Goal: Task Accomplishment & Management: Manage account settings

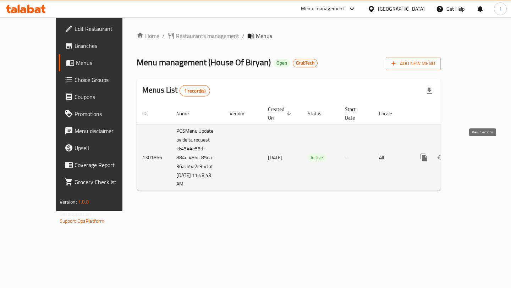
click at [477, 151] on link "enhanced table" at bounding box center [474, 157] width 17 height 17
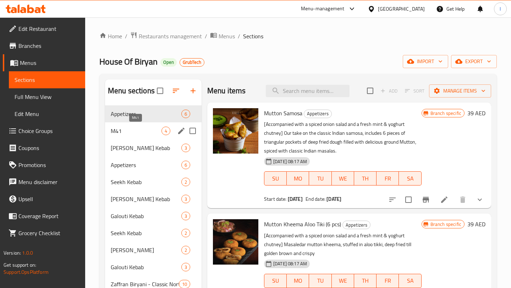
click at [138, 129] on span "M41" at bounding box center [136, 131] width 51 height 9
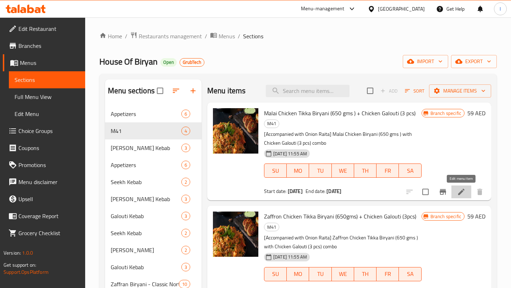
click at [460, 195] on icon at bounding box center [461, 192] width 9 height 9
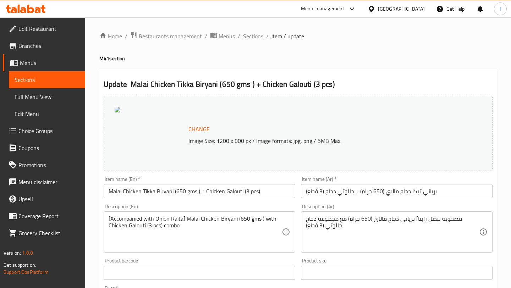
click at [255, 38] on span "Sections" at bounding box center [253, 36] width 20 height 9
